Goal: Task Accomplishment & Management: Use online tool/utility

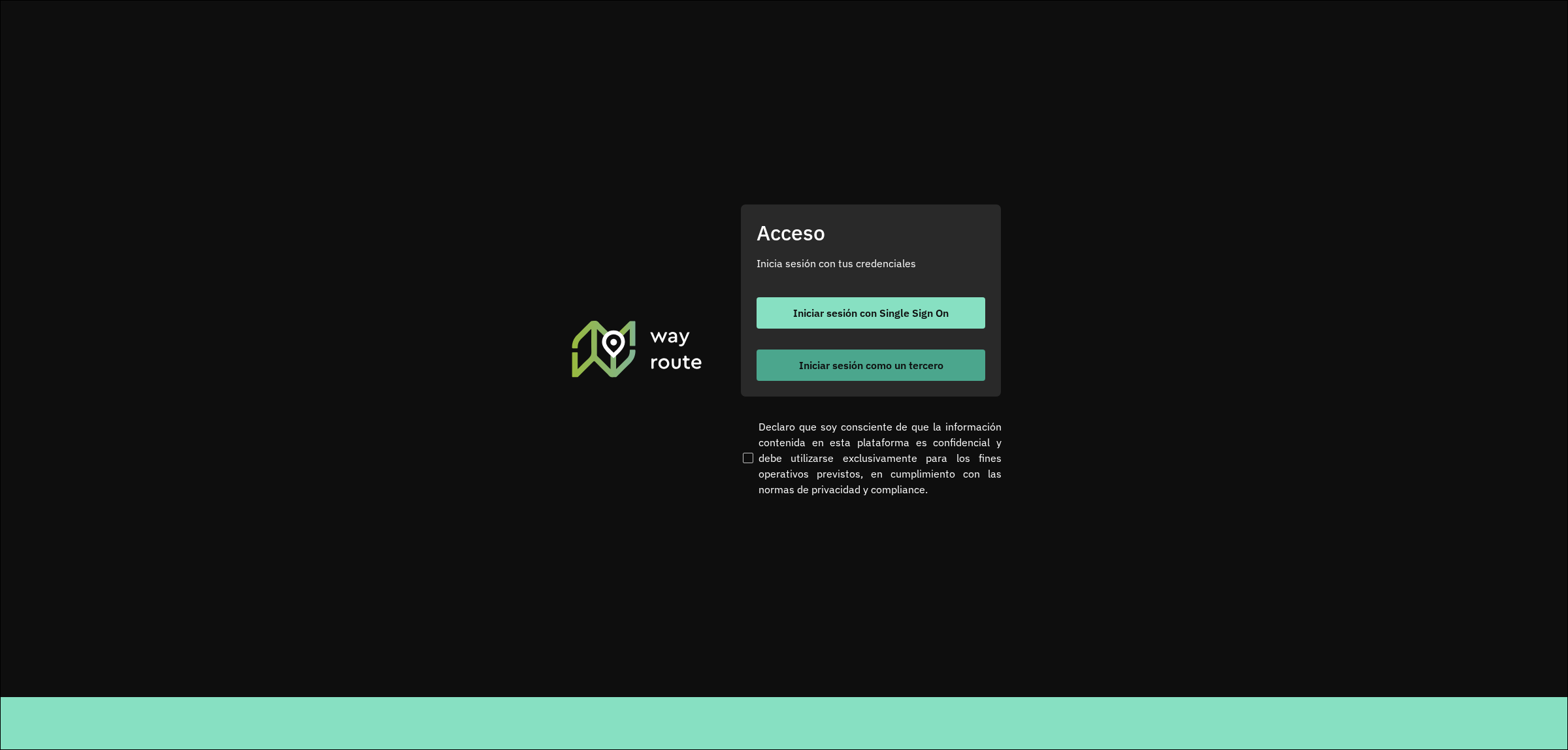
click at [837, 350] on button "Iniciar sesión como un tercero" at bounding box center [871, 366] width 229 height 31
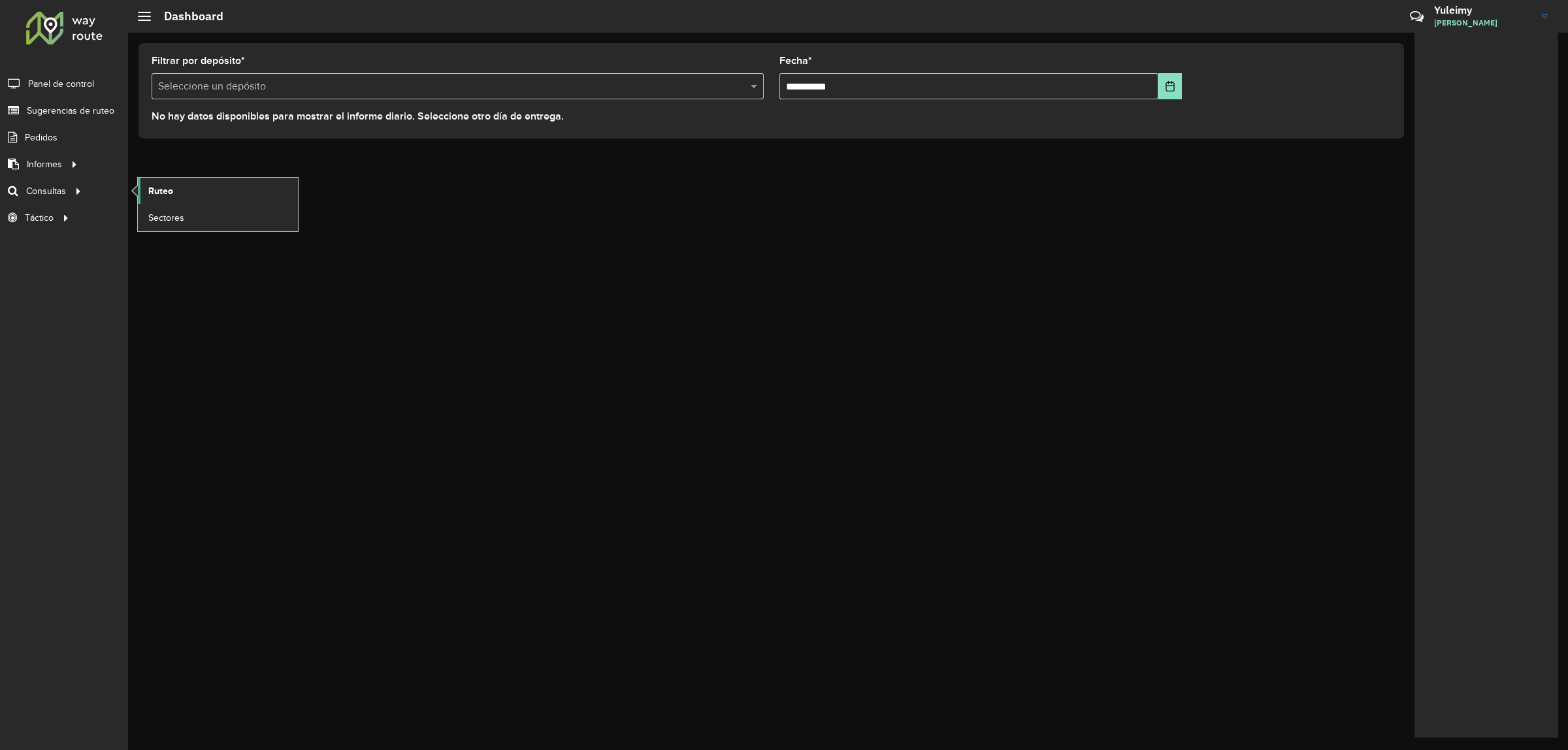
click at [186, 184] on link "Ruteo" at bounding box center [217, 191] width 160 height 26
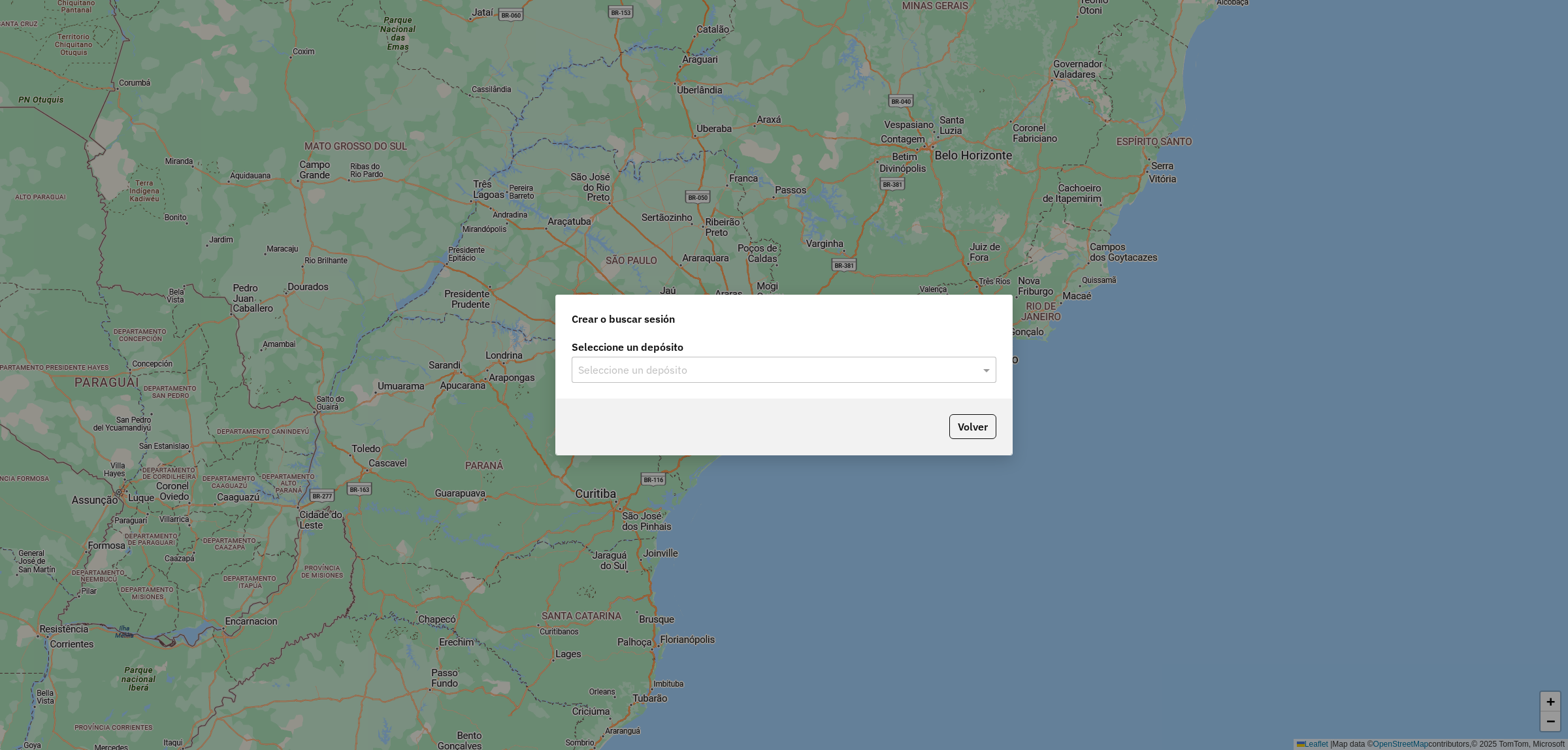
click at [706, 373] on input "text" at bounding box center [770, 370] width 385 height 16
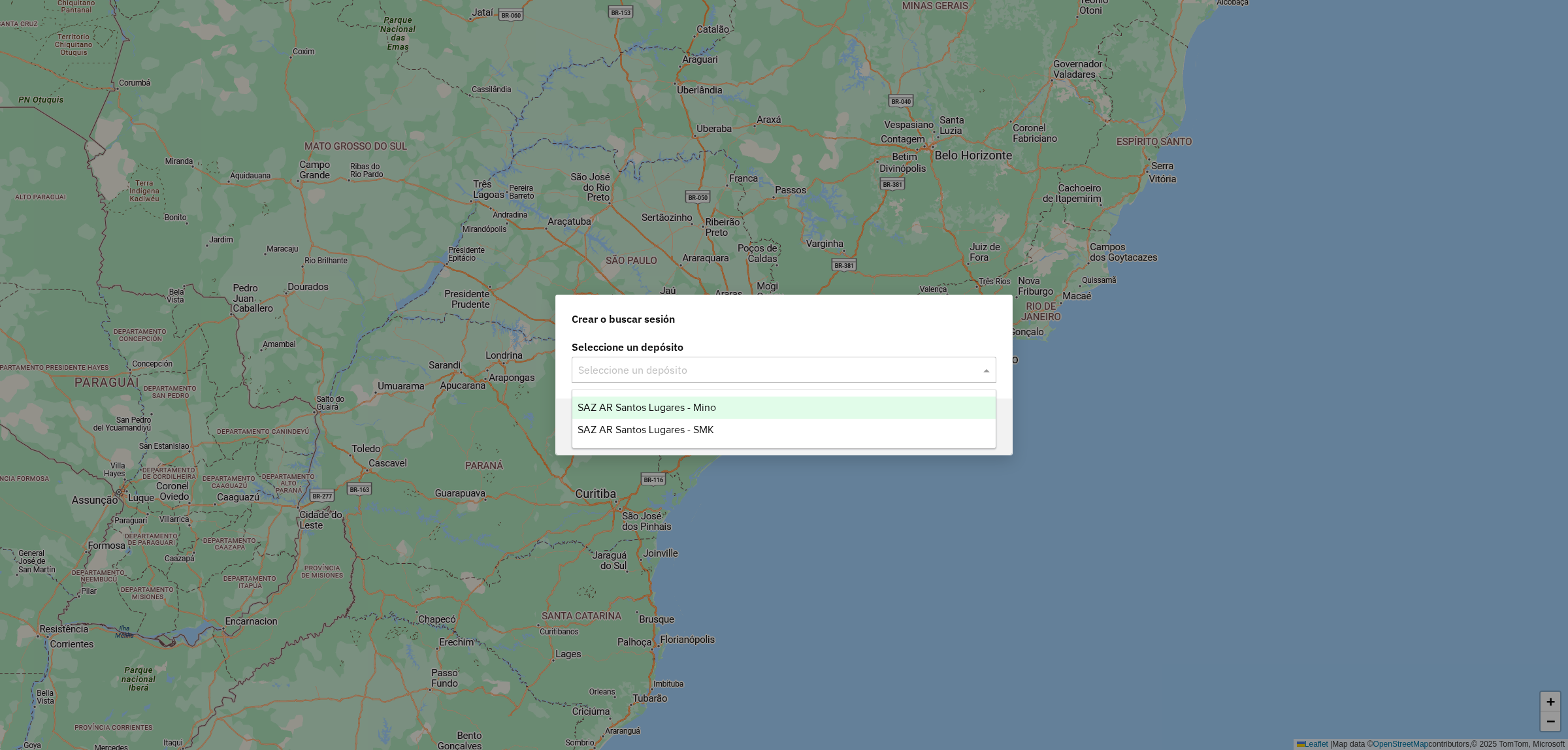
click at [692, 409] on span "SAZ AR Santos Lugares - Mino" at bounding box center [647, 407] width 138 height 11
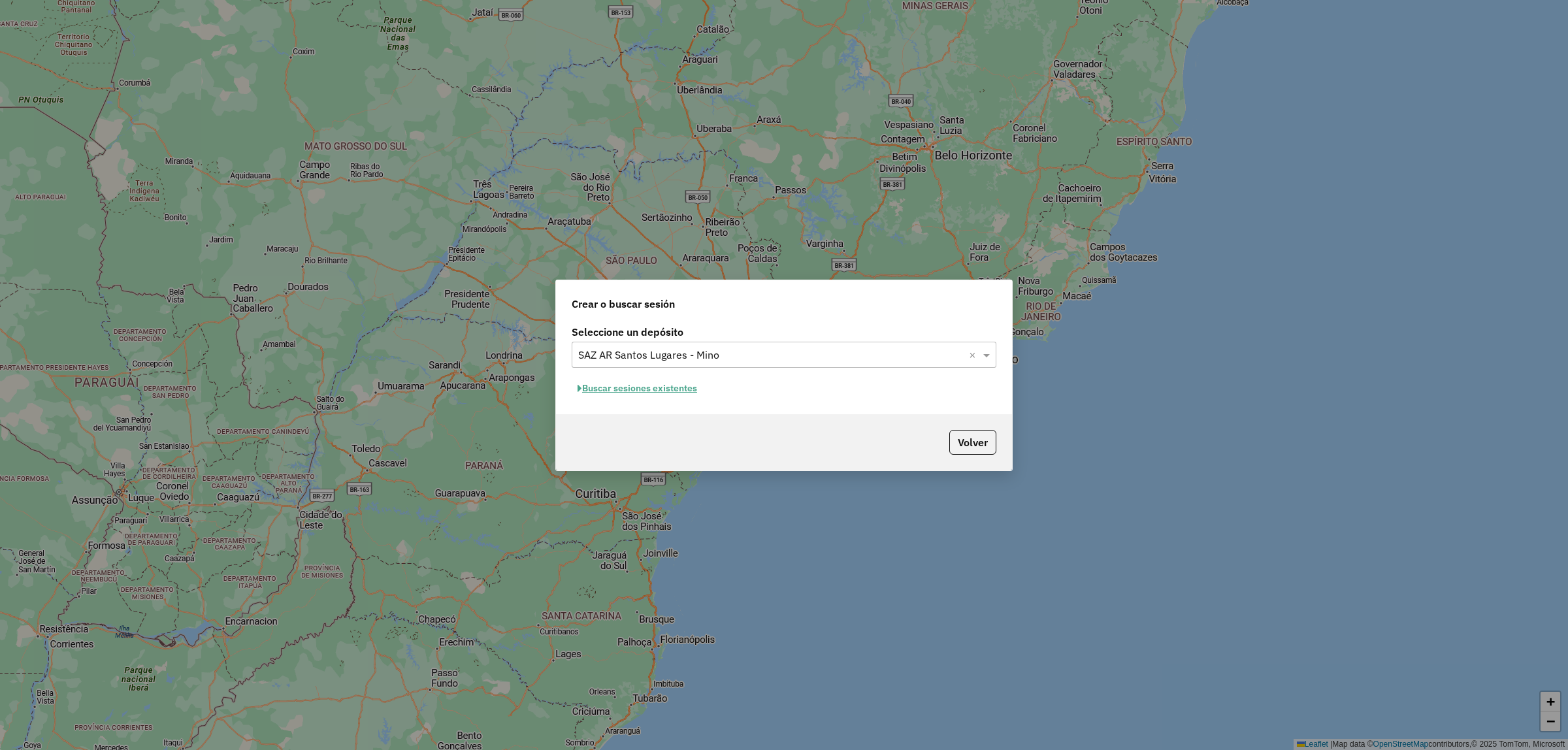
click at [670, 389] on button "Buscar sesiones existentes" at bounding box center [637, 388] width 132 height 21
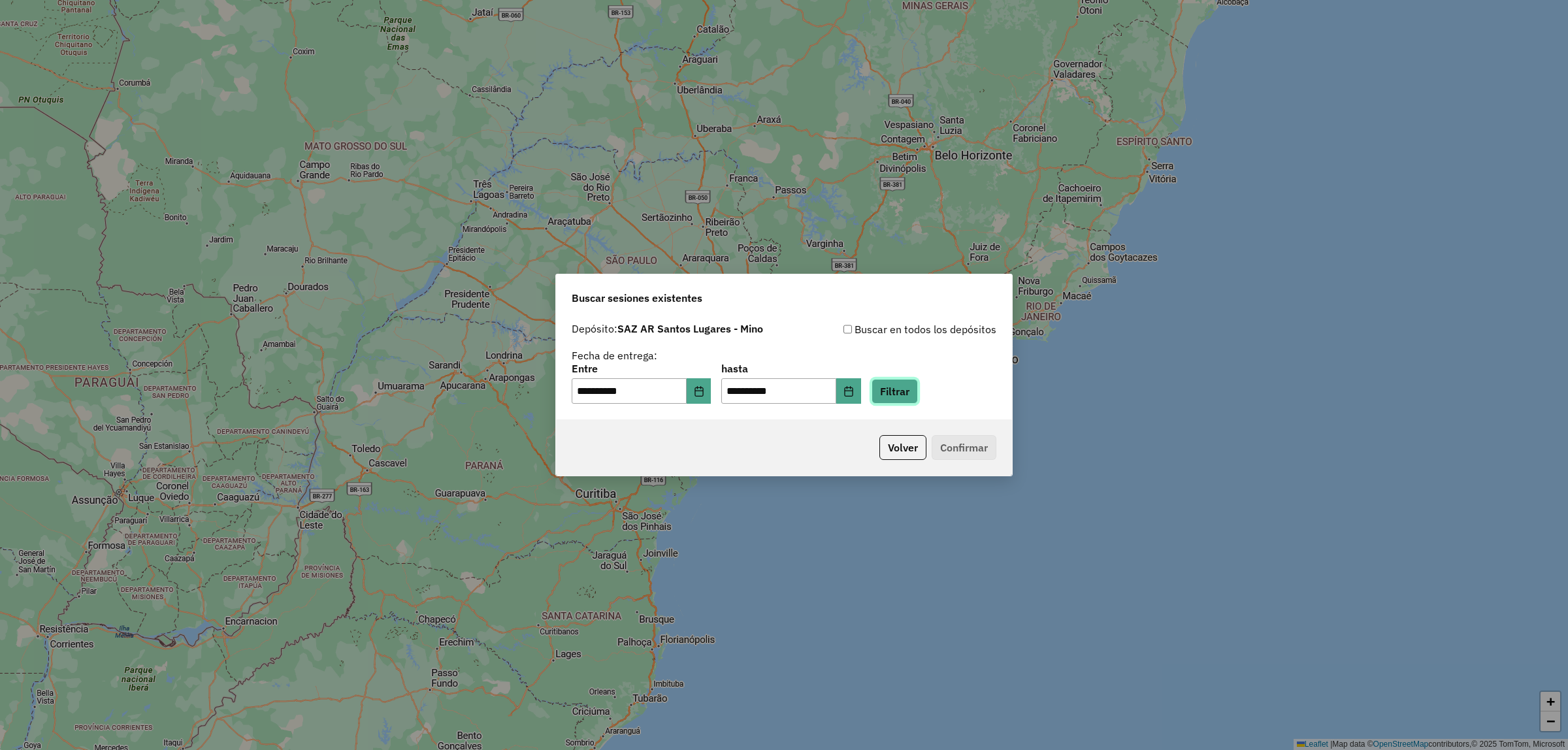
click at [914, 394] on button "Filtrar" at bounding box center [895, 391] width 46 height 25
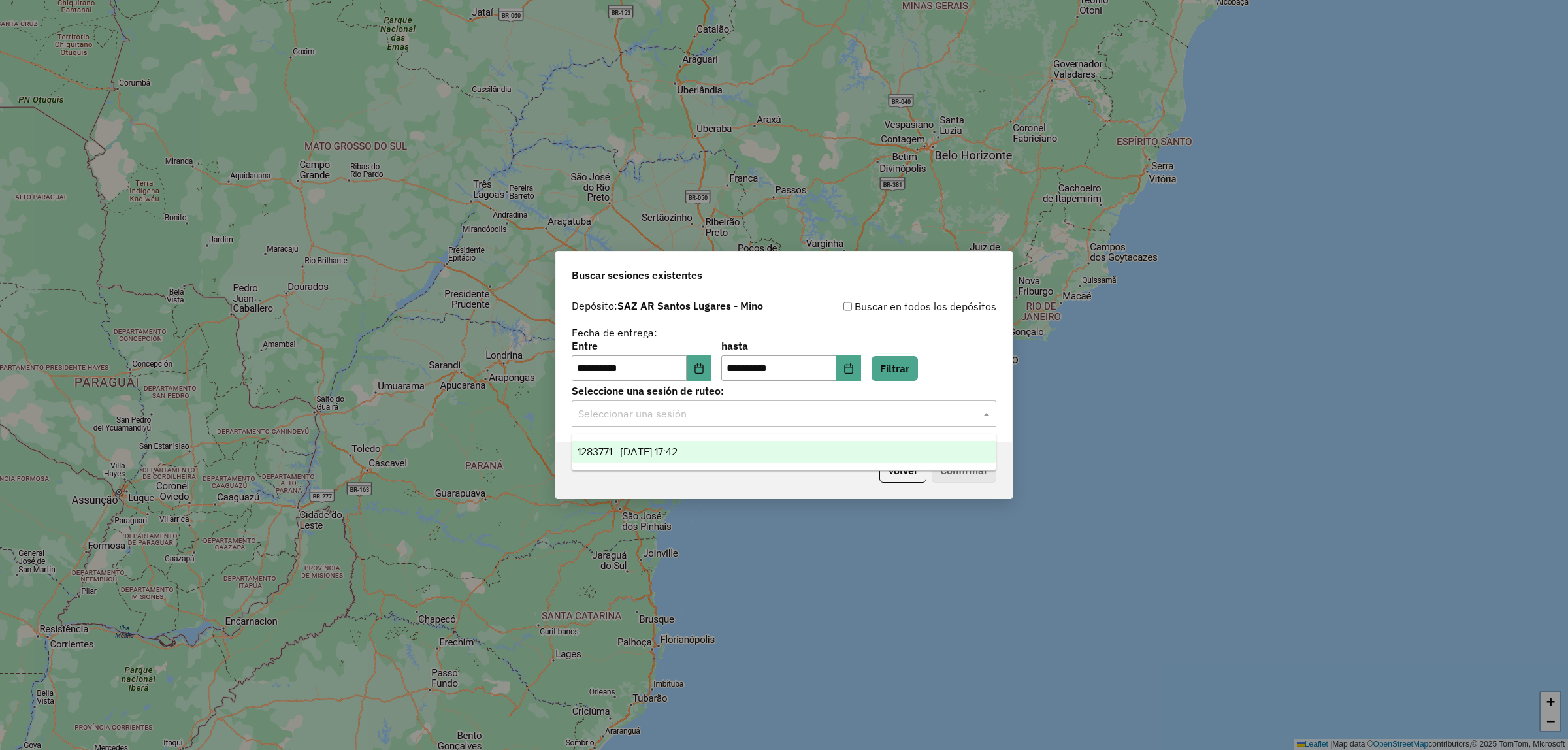
click at [691, 422] on div "Seleccionar una sesión" at bounding box center [784, 413] width 425 height 26
click at [701, 459] on div "1283771 - 27/09/2025 17:42" at bounding box center [784, 452] width 423 height 22
click at [991, 461] on button "Confirmar" at bounding box center [964, 470] width 65 height 25
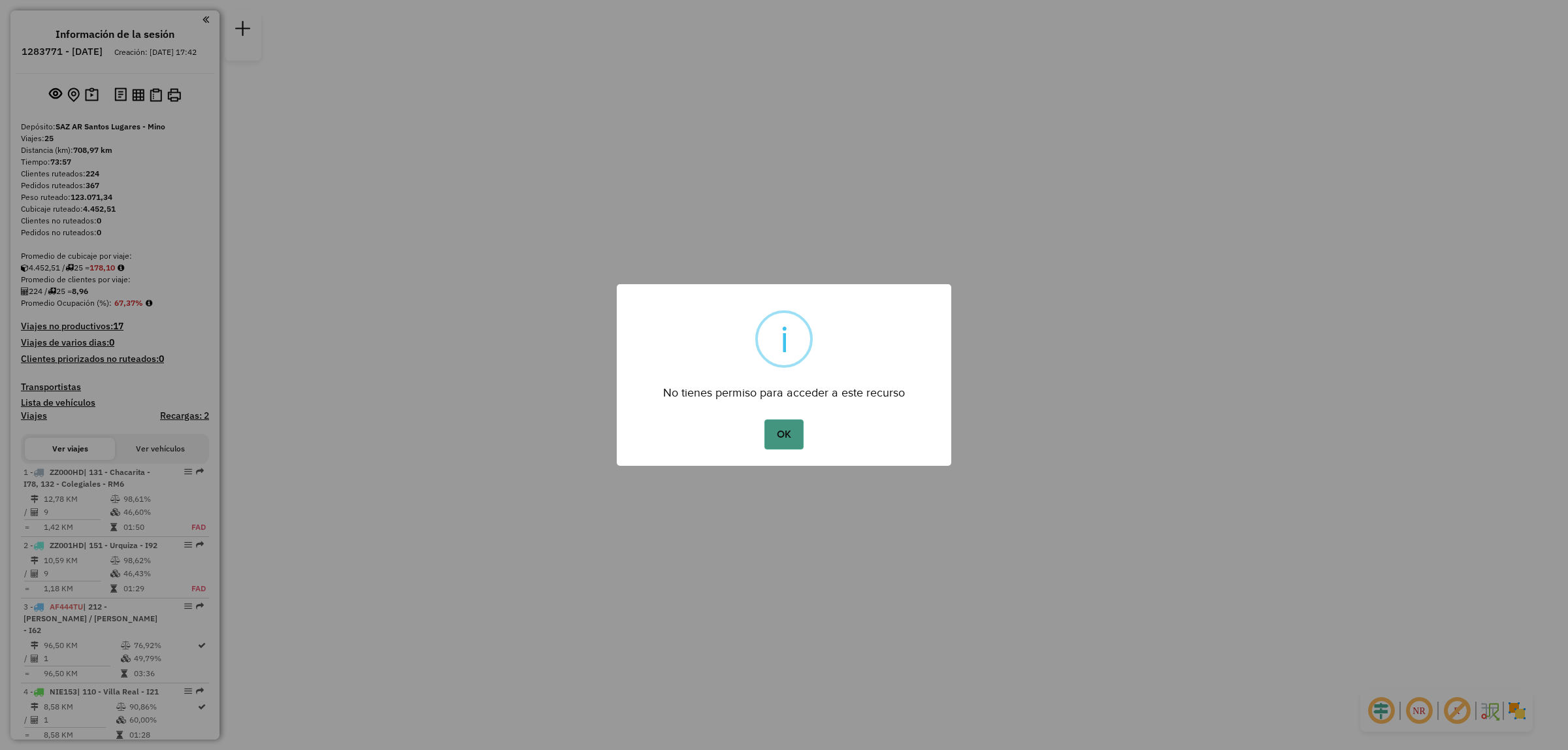
click at [785, 423] on button "OK" at bounding box center [784, 434] width 39 height 30
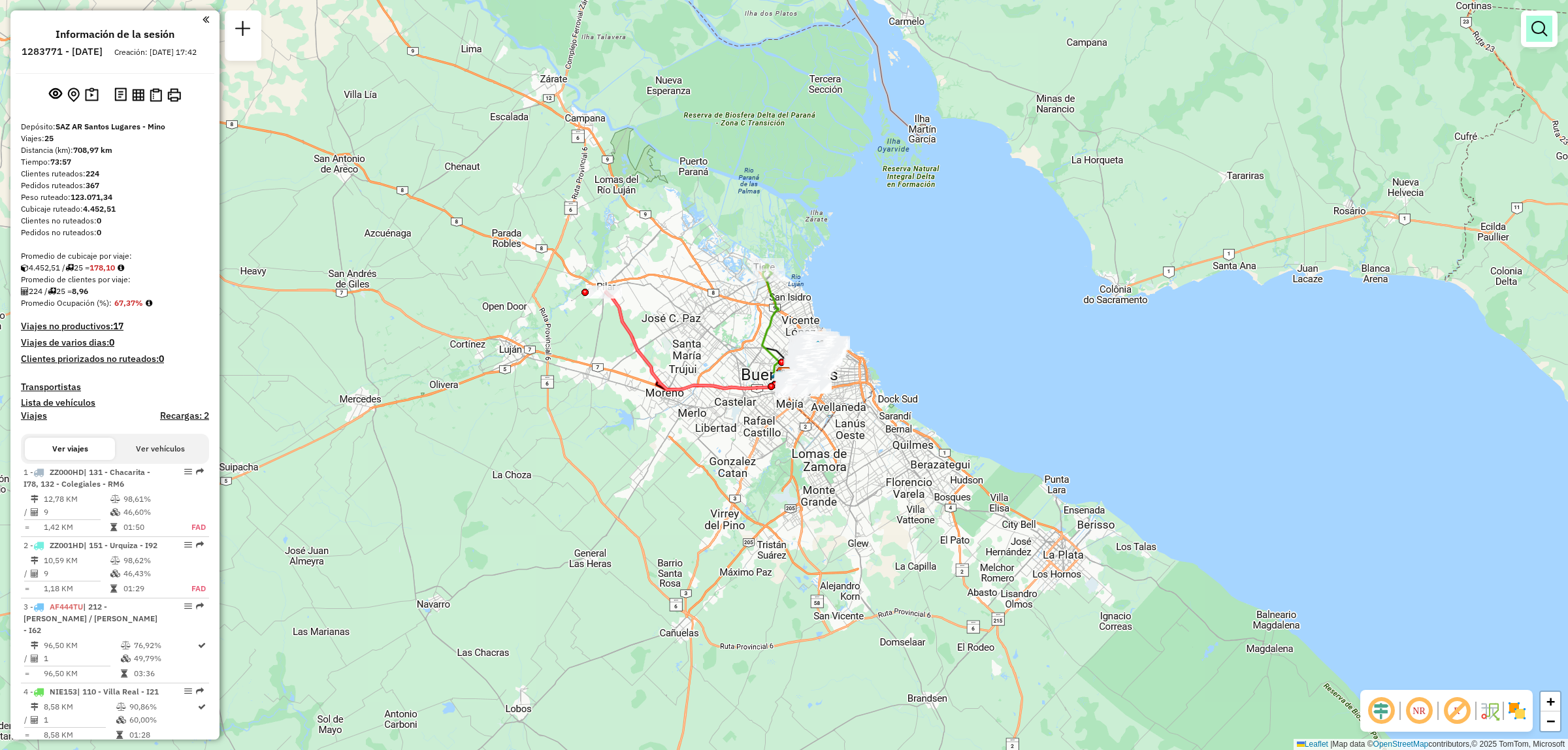
click at [1542, 31] on em at bounding box center [1538, 28] width 16 height 16
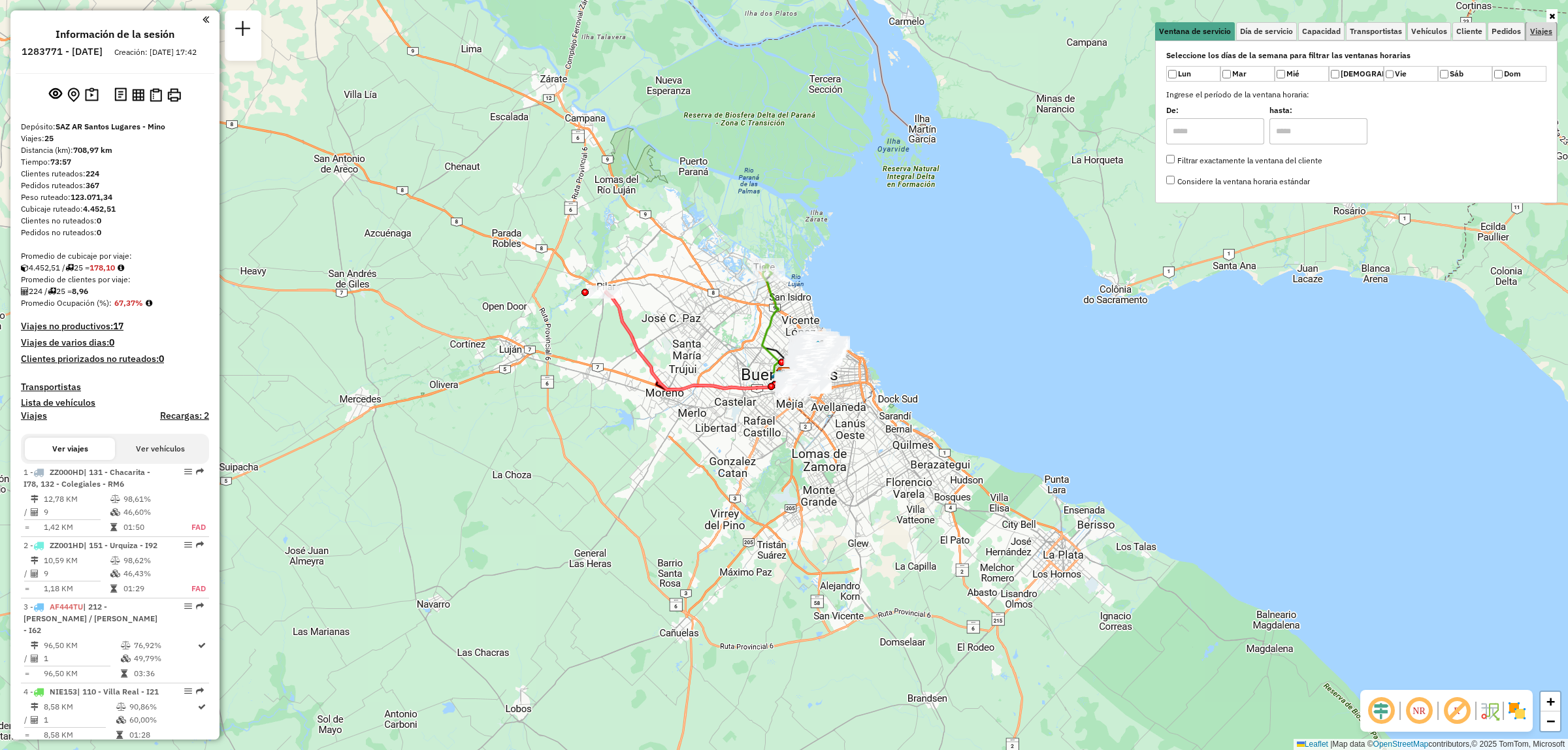
click at [1540, 30] on span "Viajes" at bounding box center [1541, 31] width 22 height 8
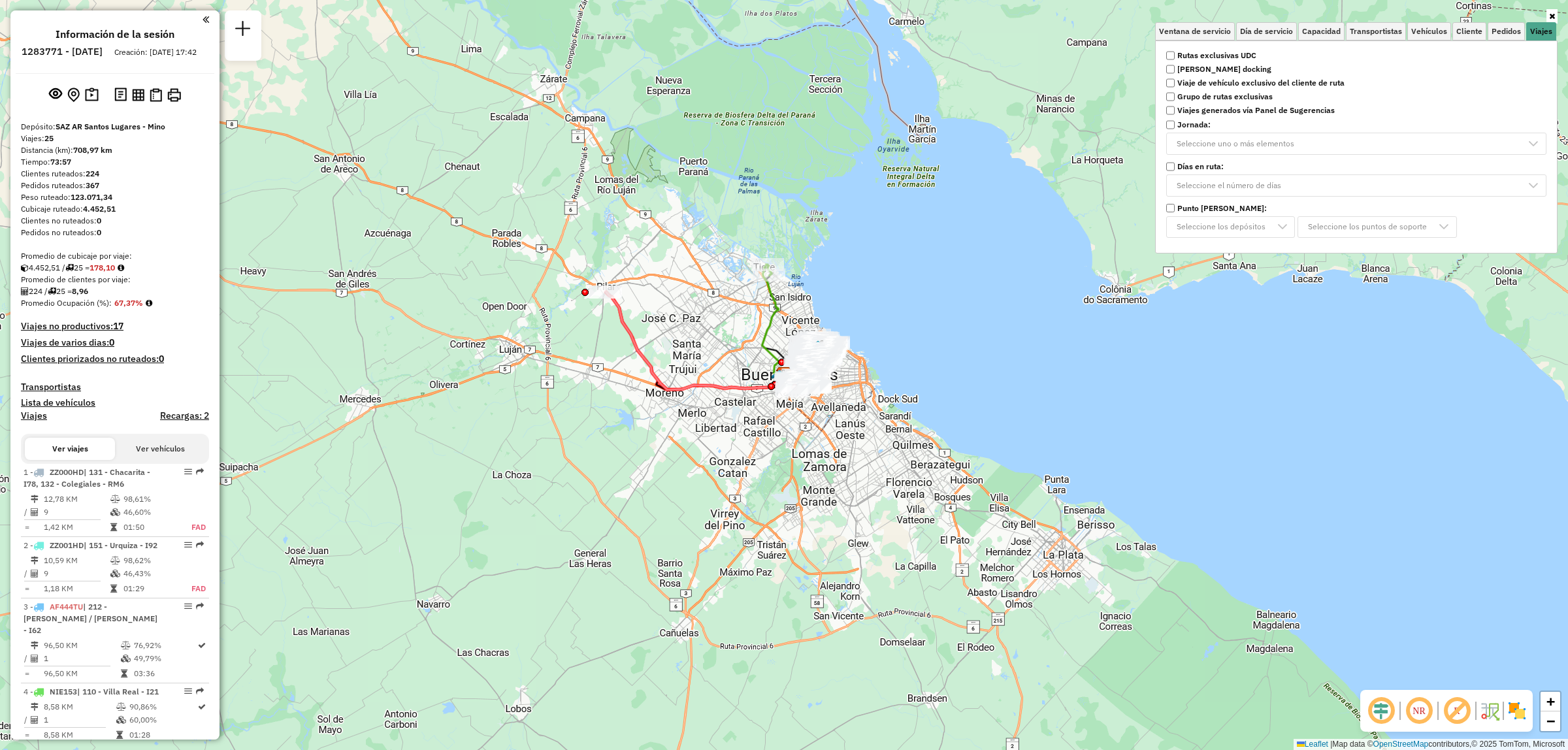
click at [1195, 54] on strong "Rutas exclusivas UDC" at bounding box center [1217, 55] width 79 height 12
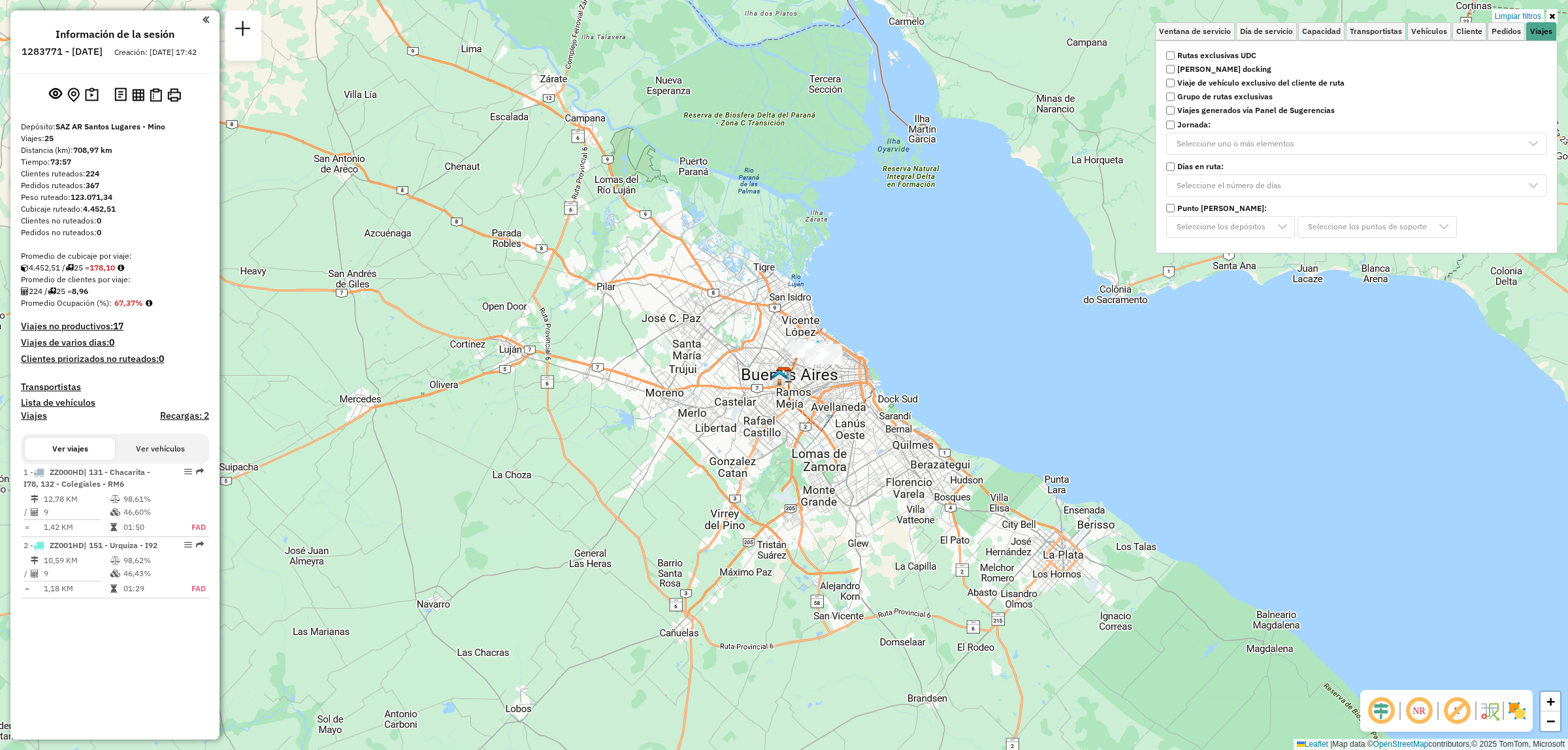
click at [992, 363] on div "Limpiar filtros Ventana de servicio Día de servicio Capacidad Transportistas Ve…" at bounding box center [784, 375] width 1568 height 750
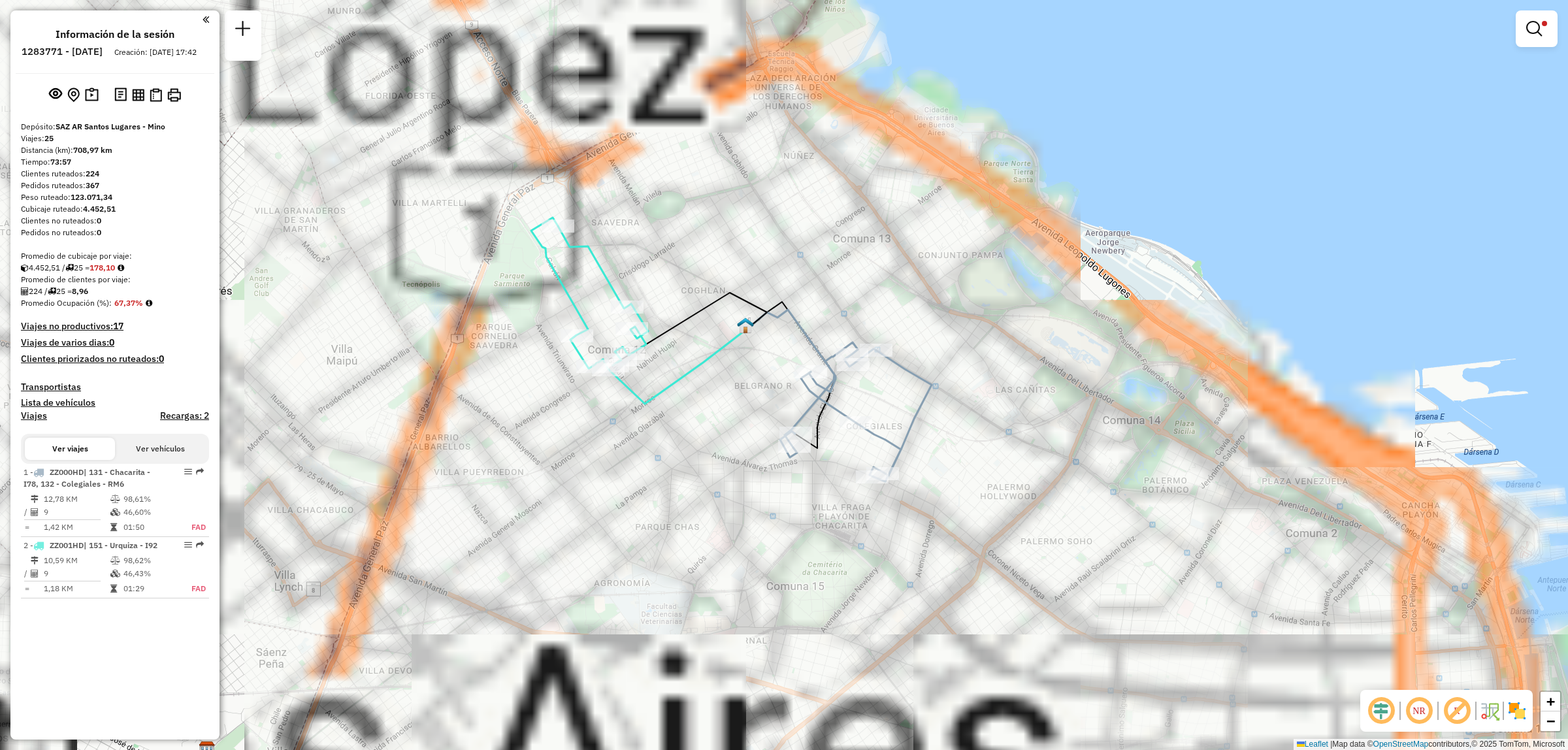
drag, startPoint x: 727, startPoint y: 305, endPoint x: 743, endPoint y: 397, distance: 93.4
click at [743, 397] on div "Limpiar filtros Ventana de servicio Día de servicio Capacidad Transportistas Ve…" at bounding box center [784, 375] width 1568 height 750
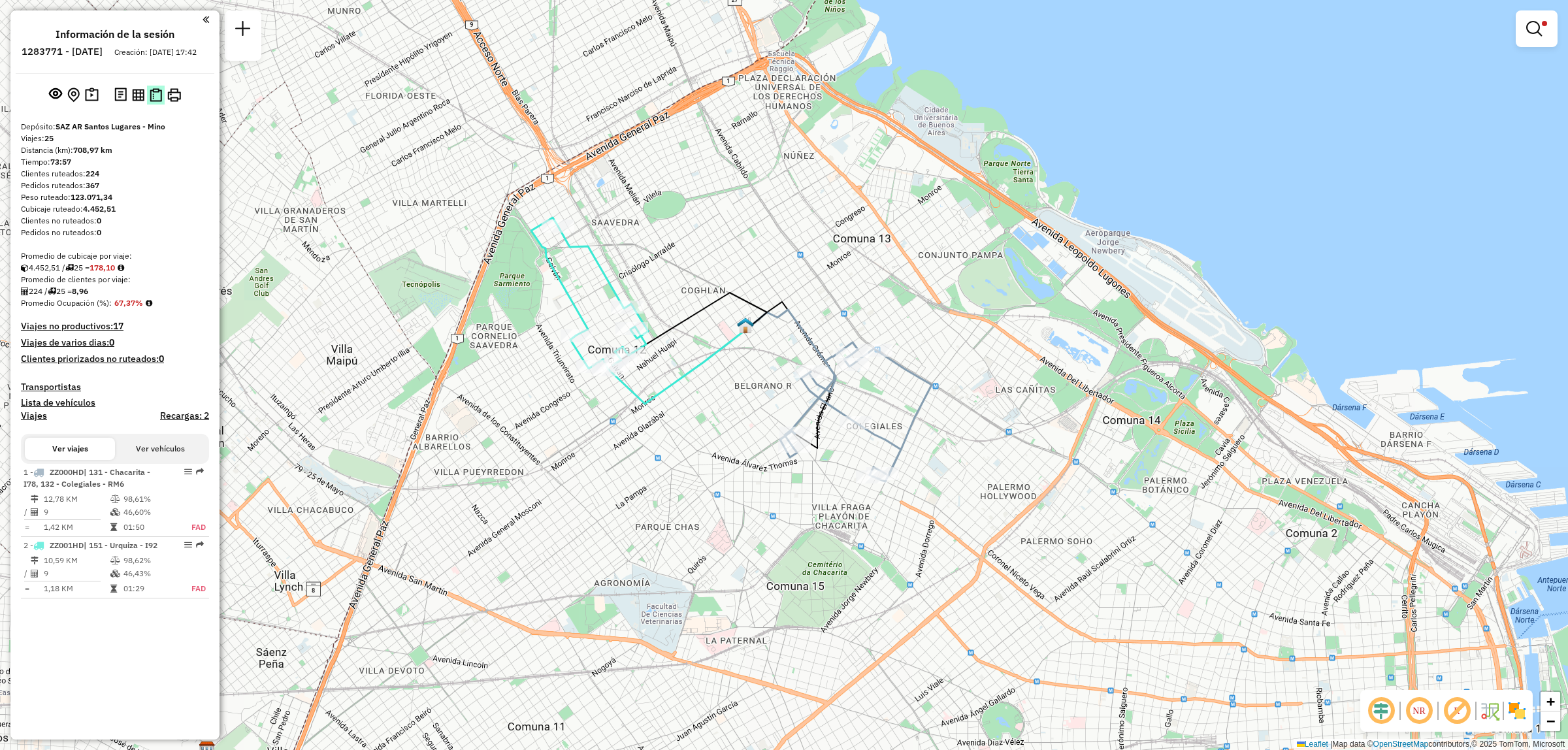
click at [162, 105] on button at bounding box center [156, 95] width 17 height 19
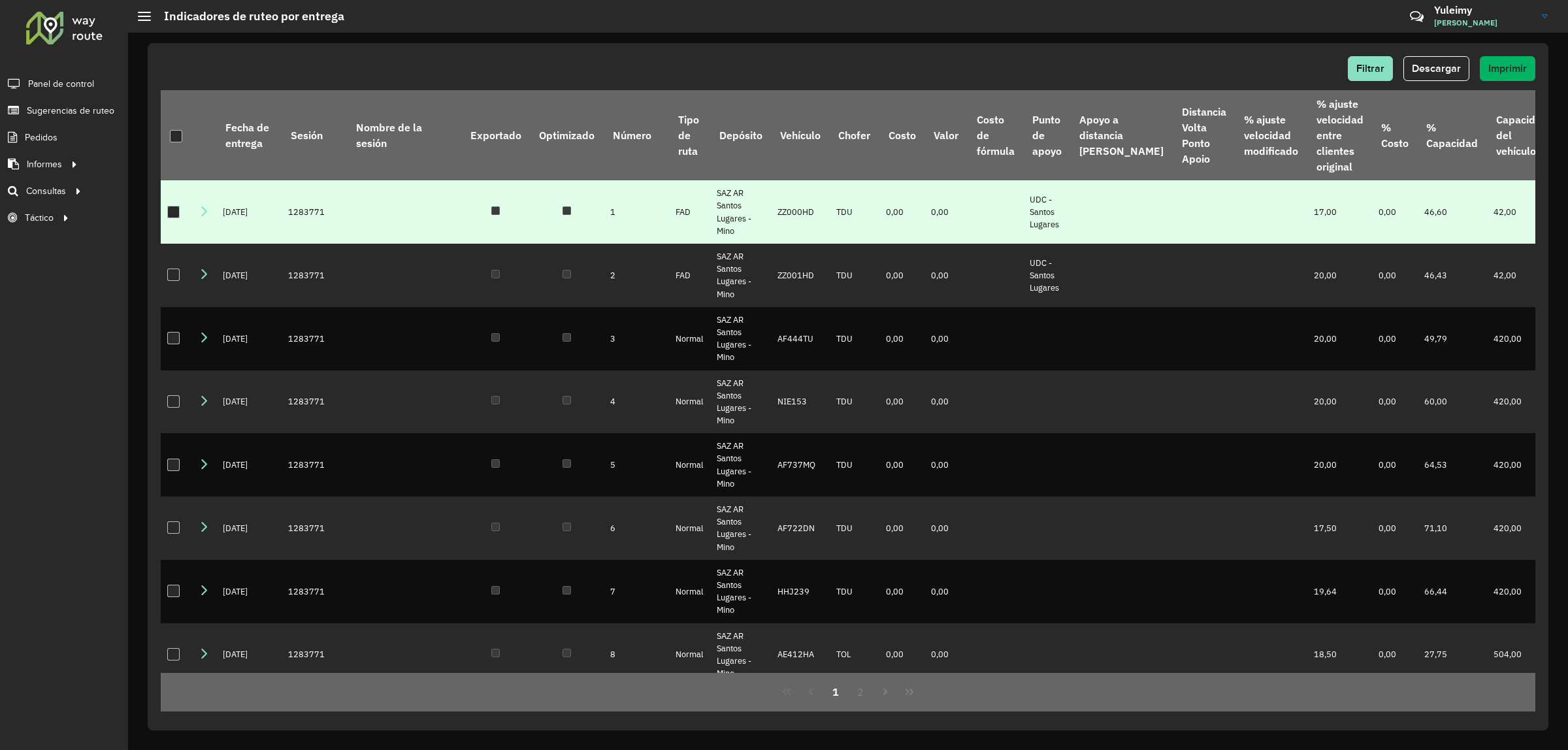
click at [170, 218] on div at bounding box center [173, 212] width 12 height 12
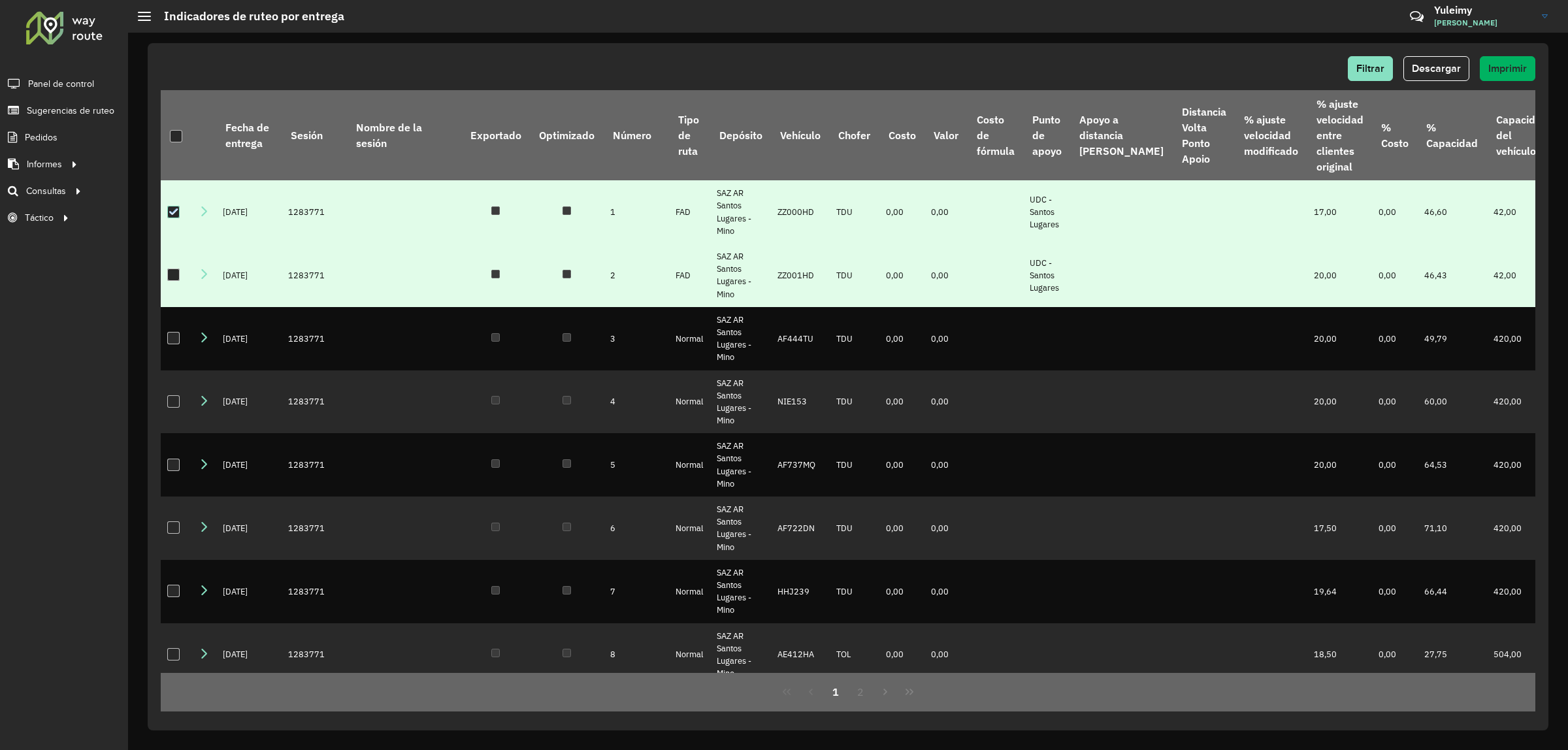
click at [171, 281] on div at bounding box center [173, 274] width 12 height 12
click at [1432, 69] on span "Descargar" at bounding box center [1436, 68] width 49 height 11
